Goal: Task Accomplishment & Management: Manage account settings

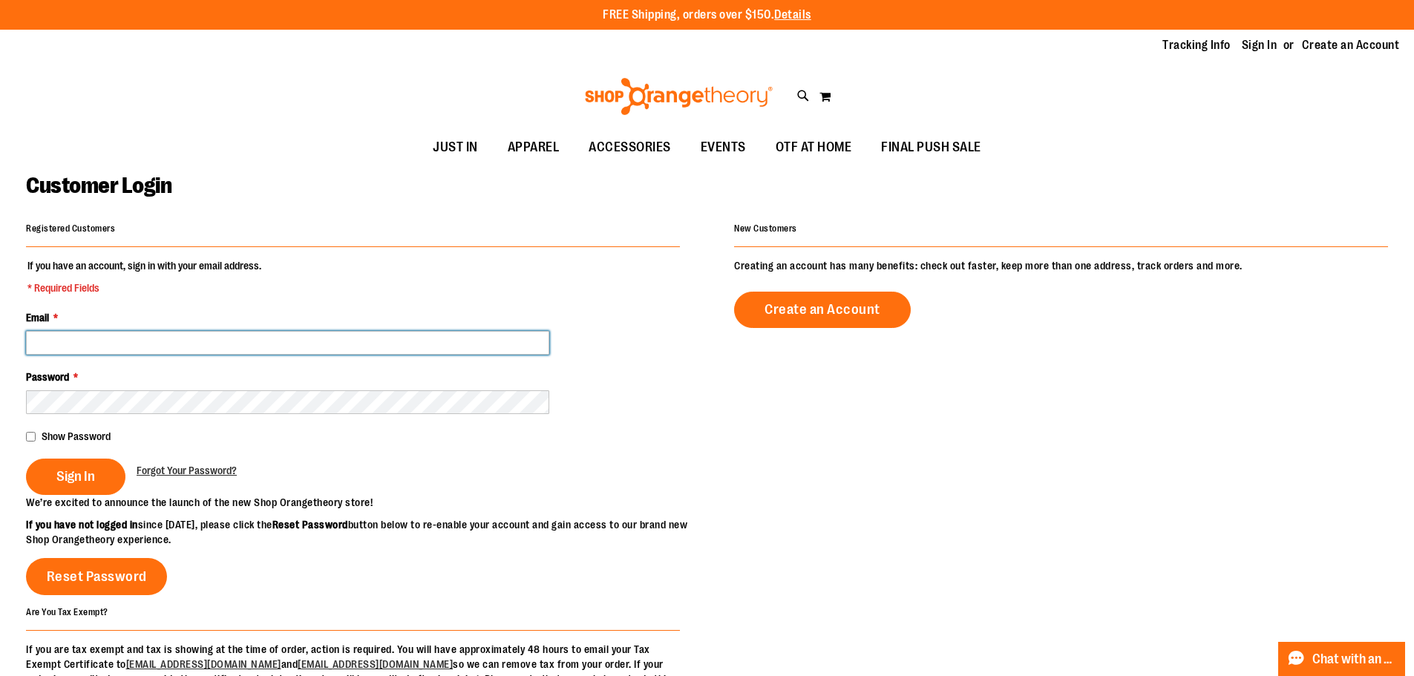
click at [91, 338] on input "Email *" at bounding box center [287, 343] width 523 height 24
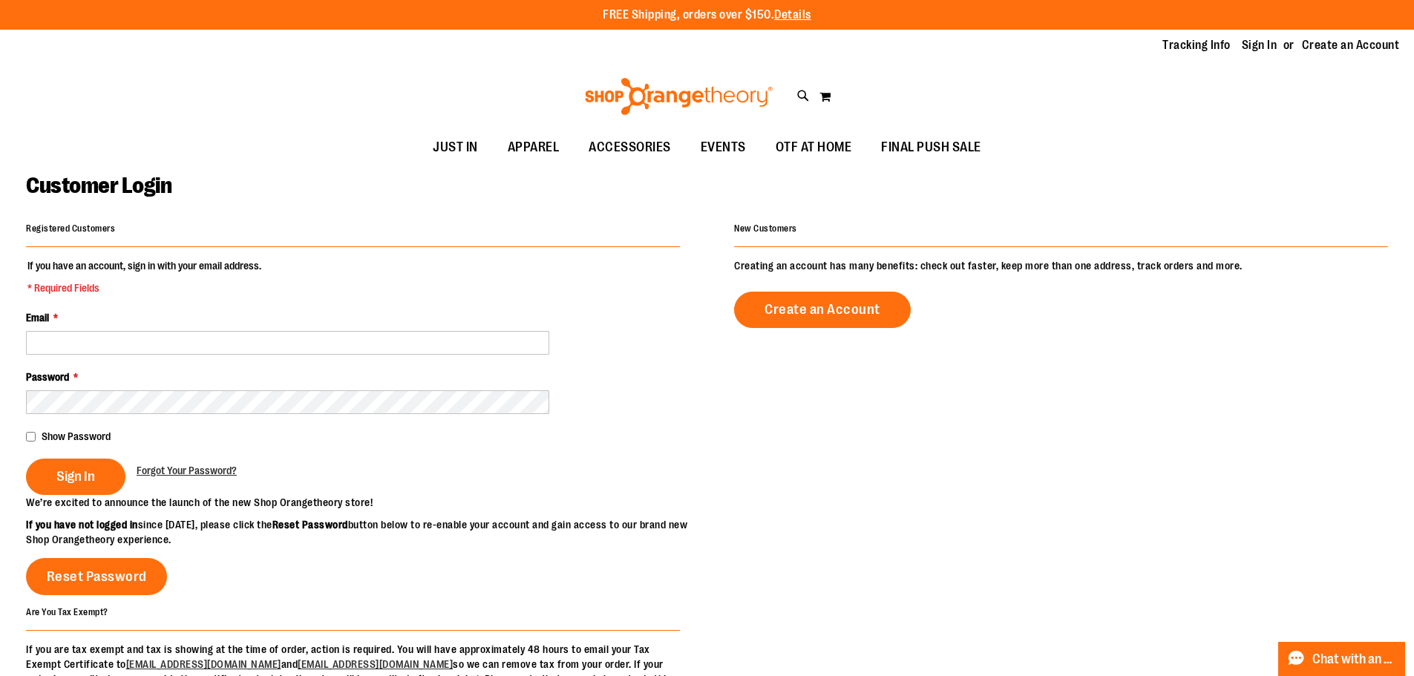
click at [379, 484] on div "Sign In Forgot Your Password?" at bounding box center [353, 477] width 654 height 36
click at [1252, 41] on link "Sign In" at bounding box center [1260, 45] width 36 height 16
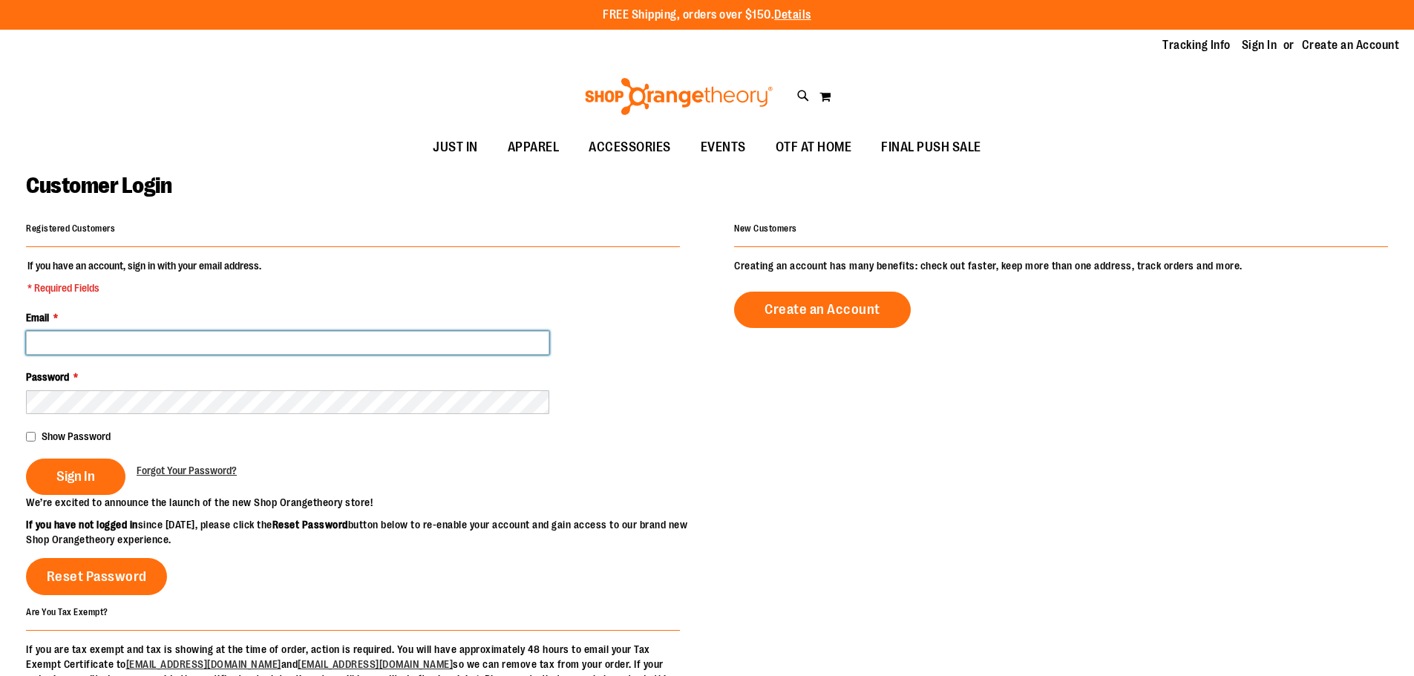
click at [74, 339] on input "Email *" at bounding box center [287, 343] width 523 height 24
type input "**********"
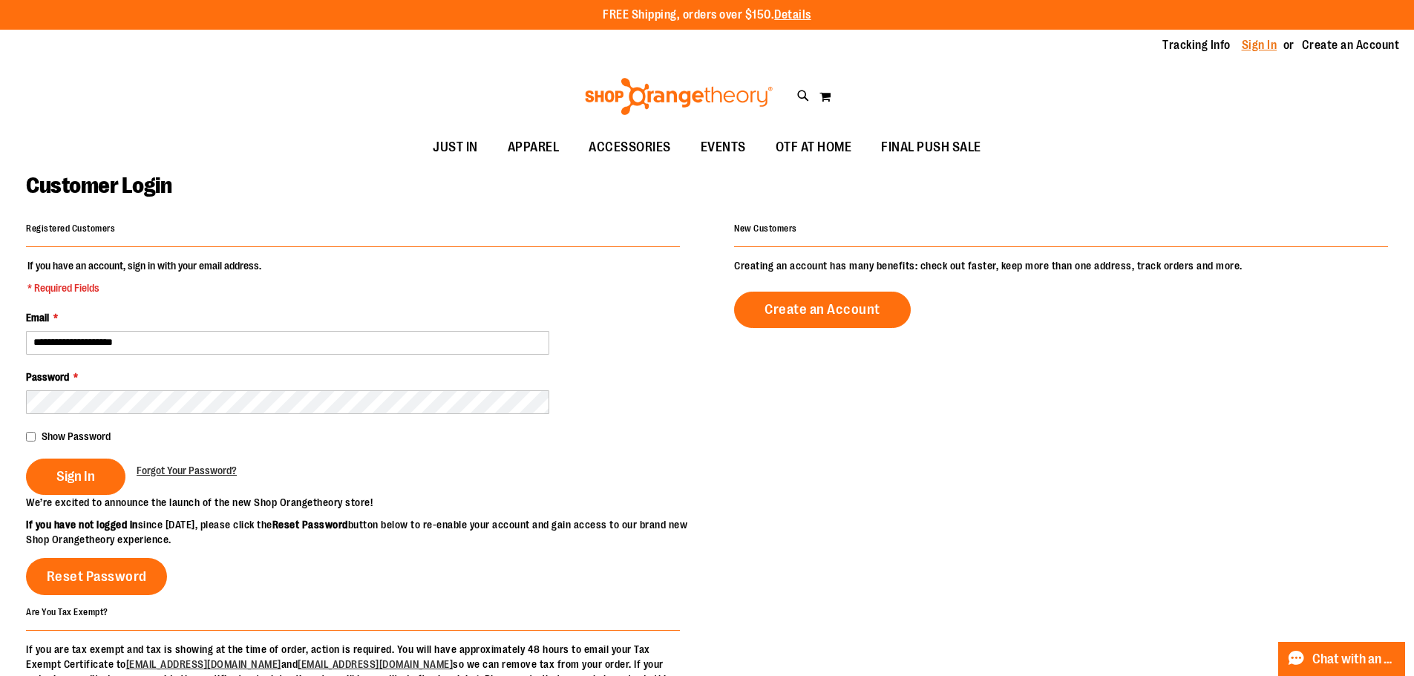
click at [1257, 48] on link "Sign In" at bounding box center [1260, 45] width 36 height 16
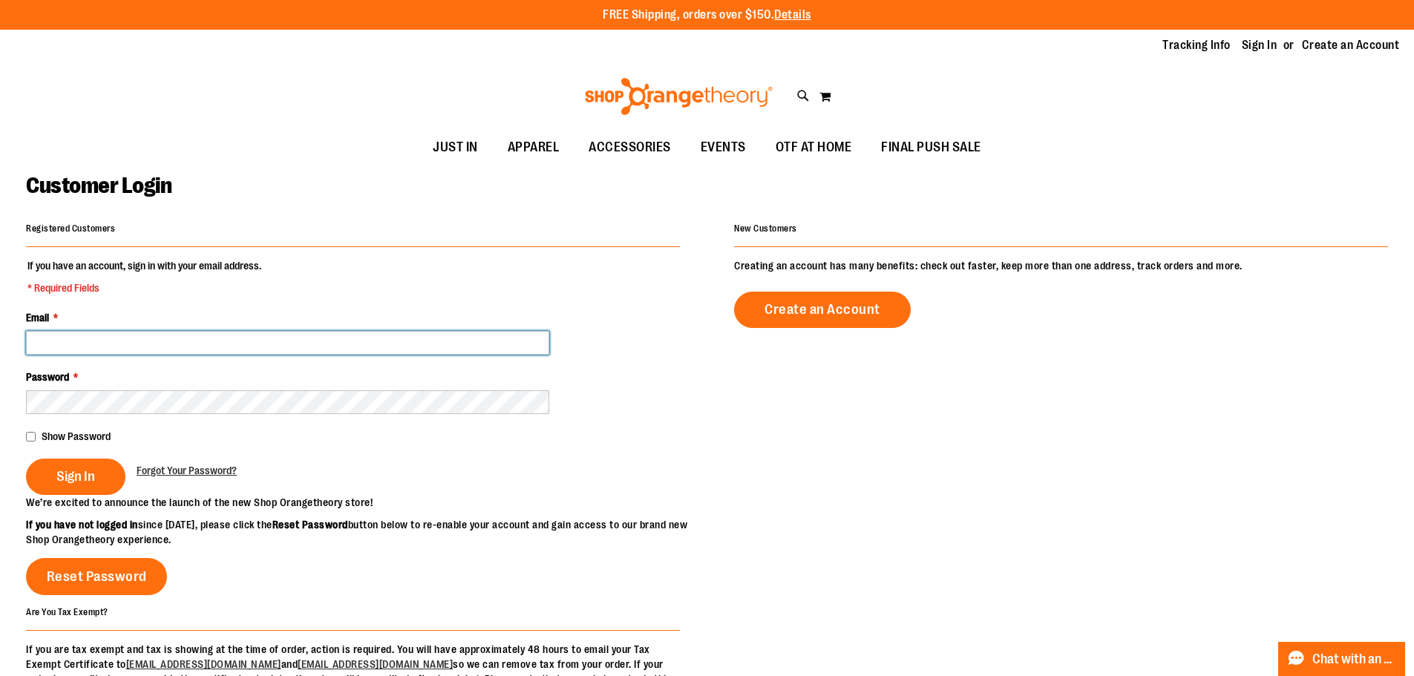
click at [141, 334] on input "Email *" at bounding box center [287, 343] width 523 height 24
type input "*"
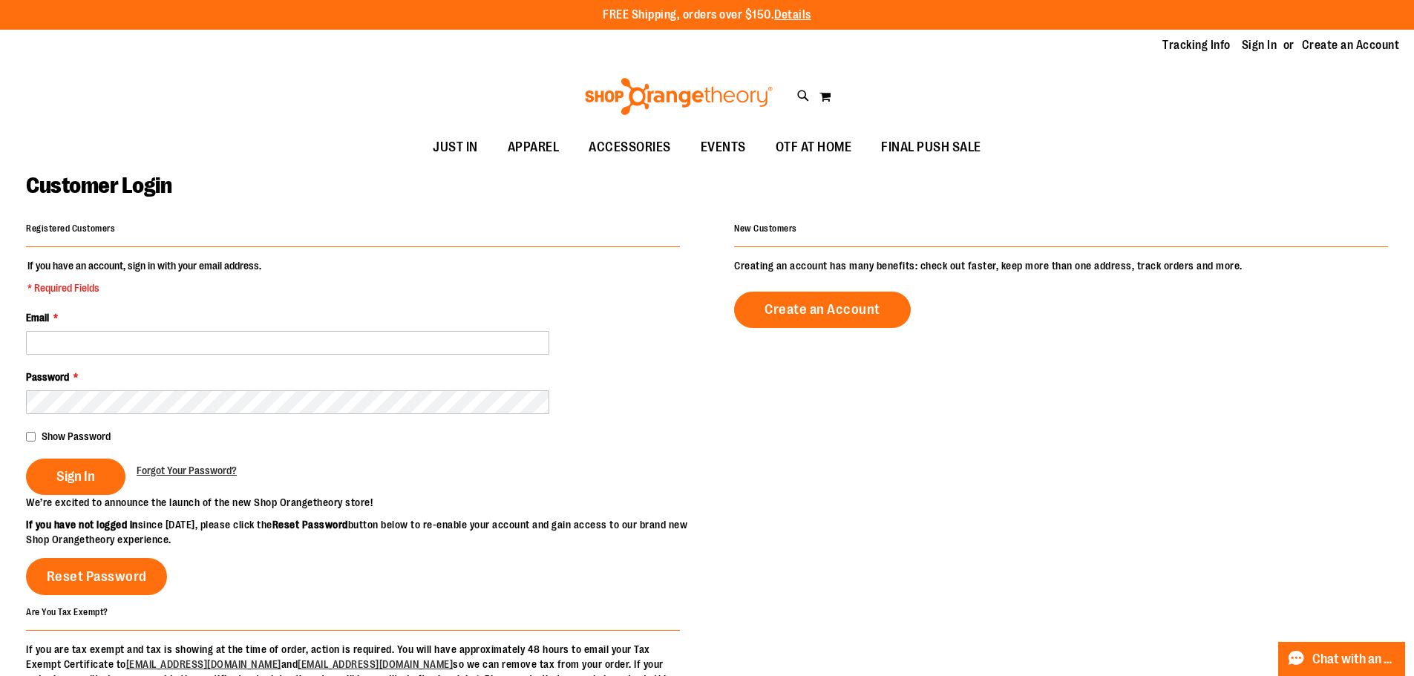
click at [493, 318] on div "Email *" at bounding box center [353, 332] width 654 height 45
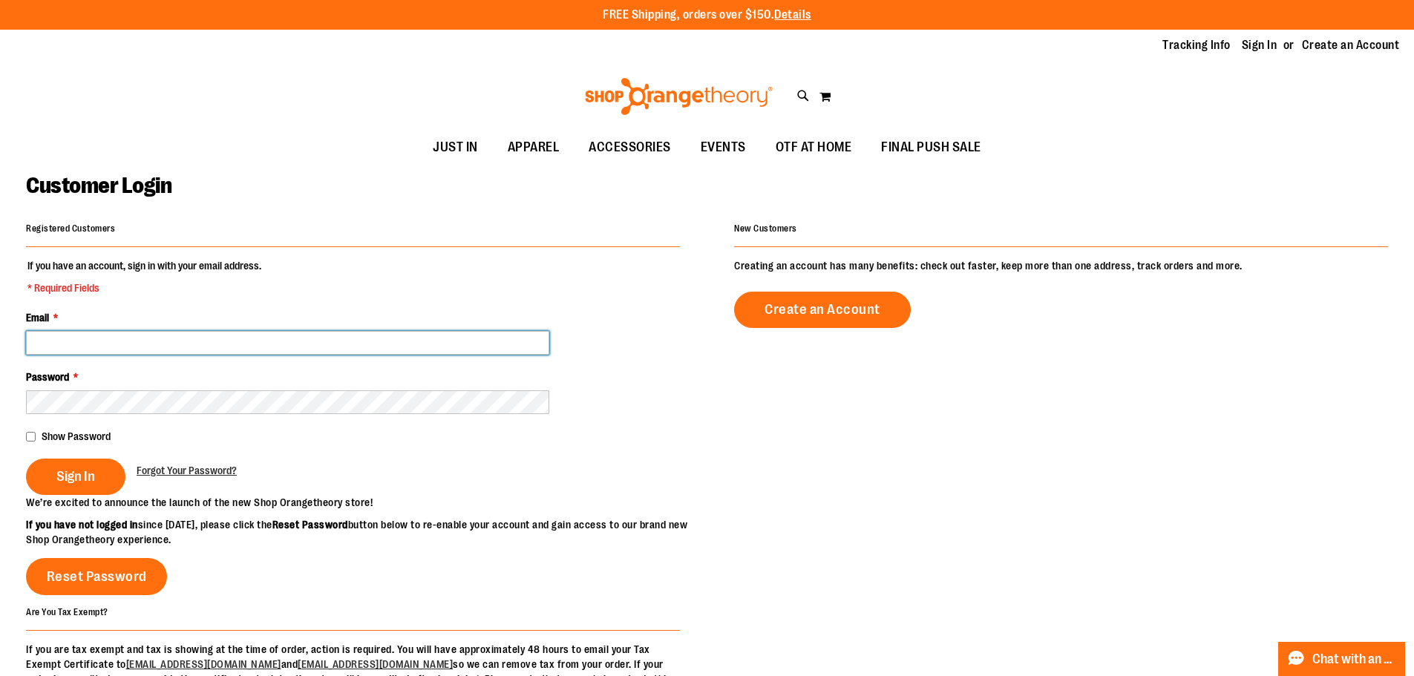
click at [441, 347] on input "Email *" at bounding box center [287, 343] width 523 height 24
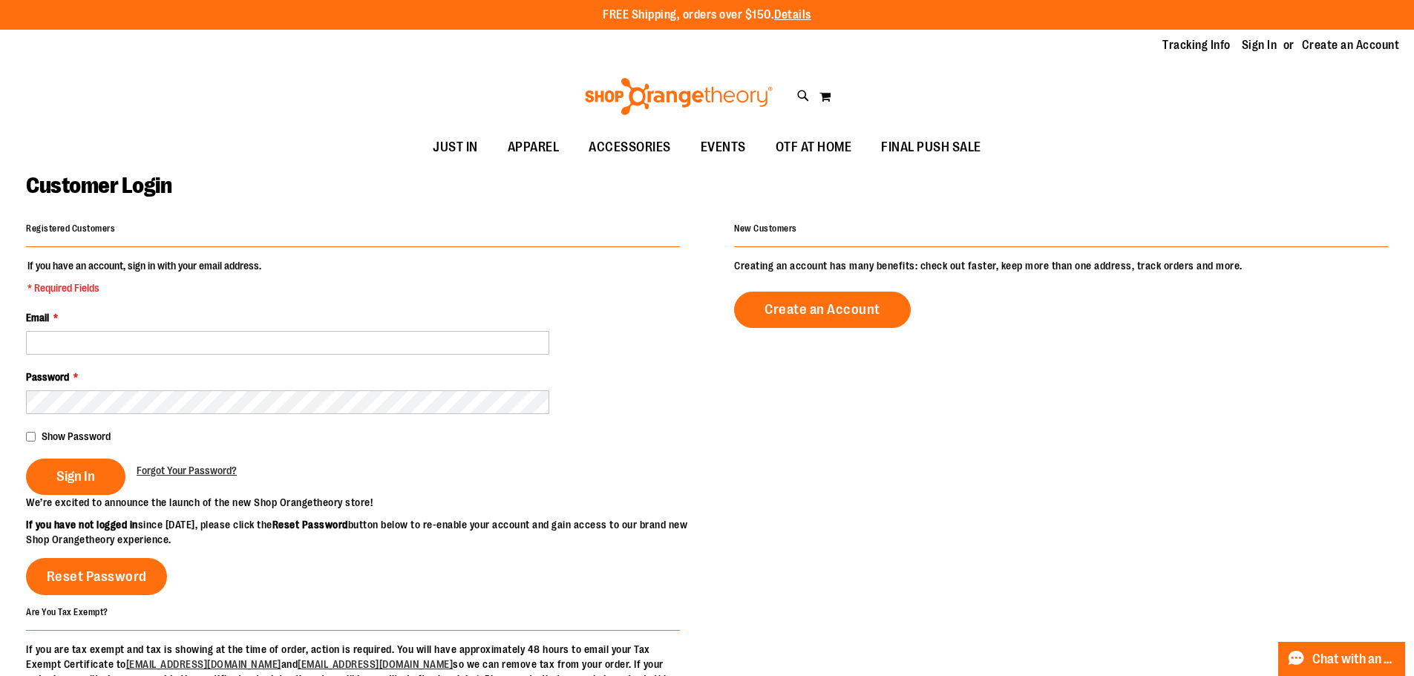
click at [319, 278] on fieldset "If you have an account, sign in with your email address. * Required Fields Emai…" at bounding box center [353, 376] width 654 height 237
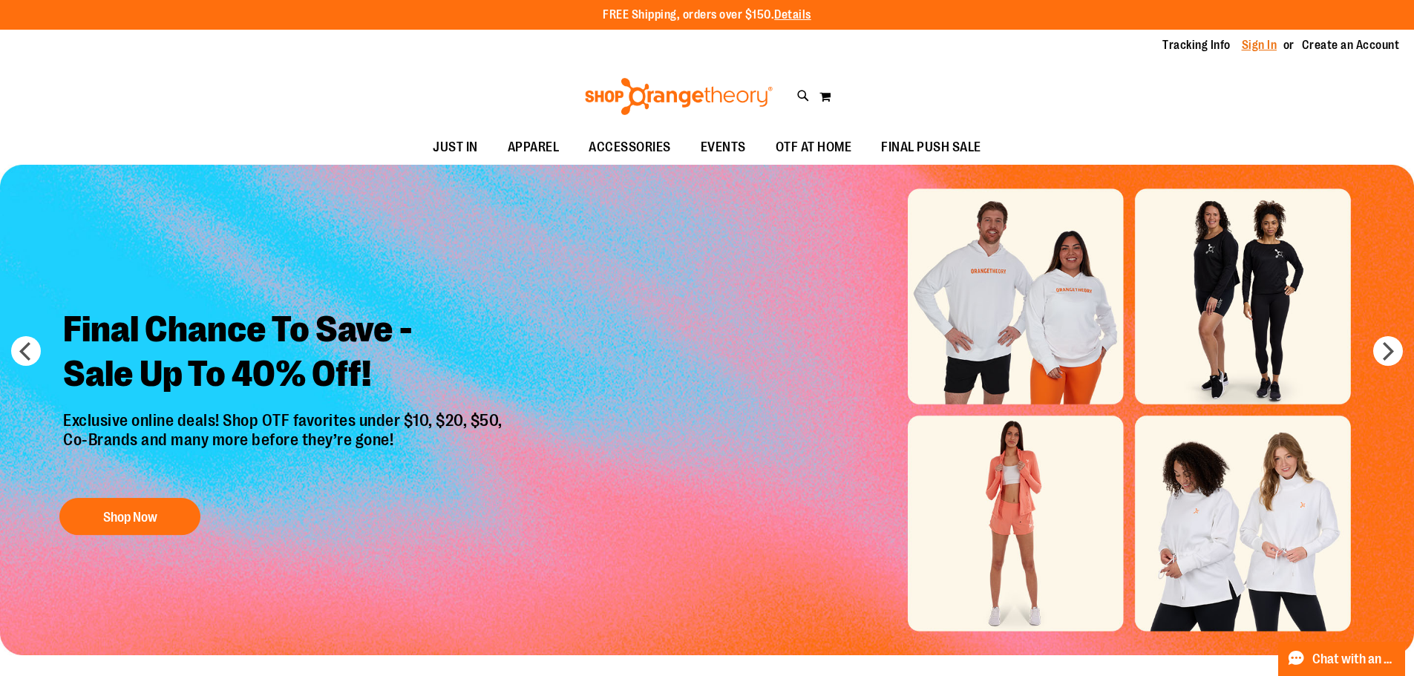
click at [1259, 45] on link "Sign In" at bounding box center [1260, 45] width 36 height 16
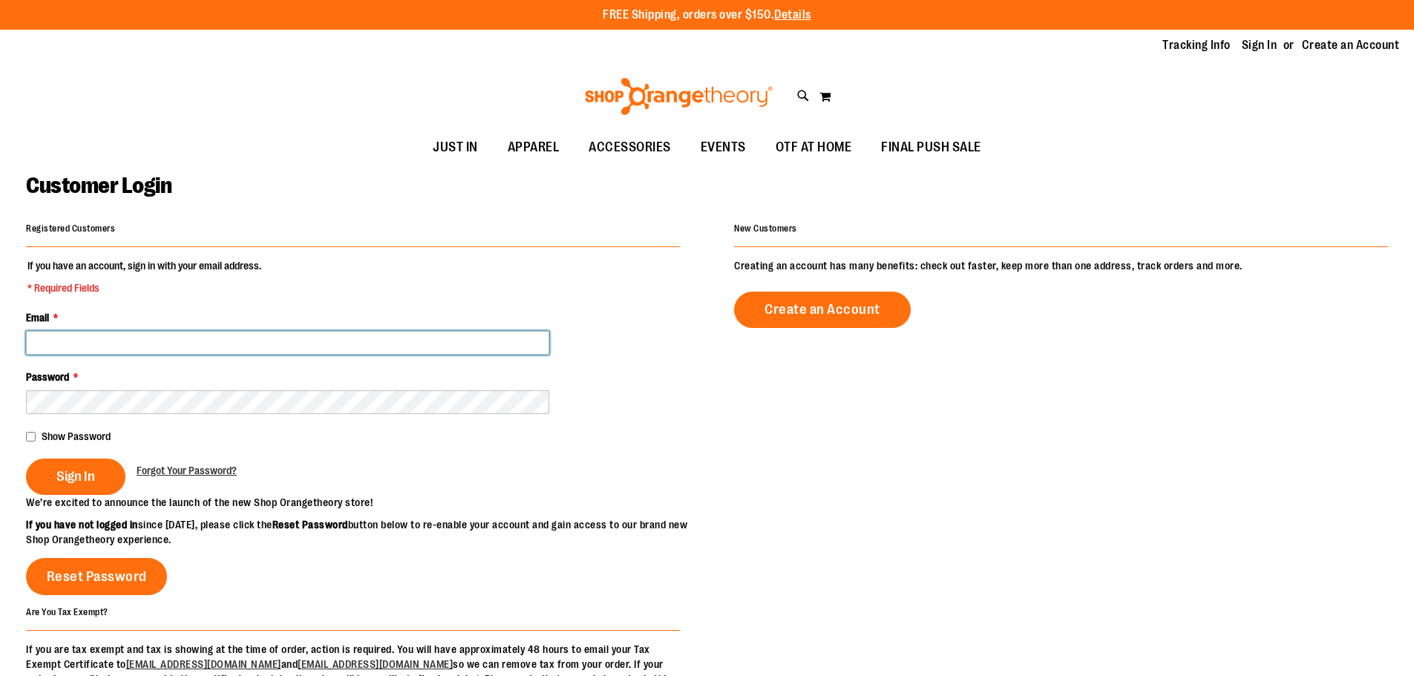
click at [117, 350] on input "Email *" at bounding box center [287, 343] width 523 height 24
